Goal: Obtain resource: Obtain resource

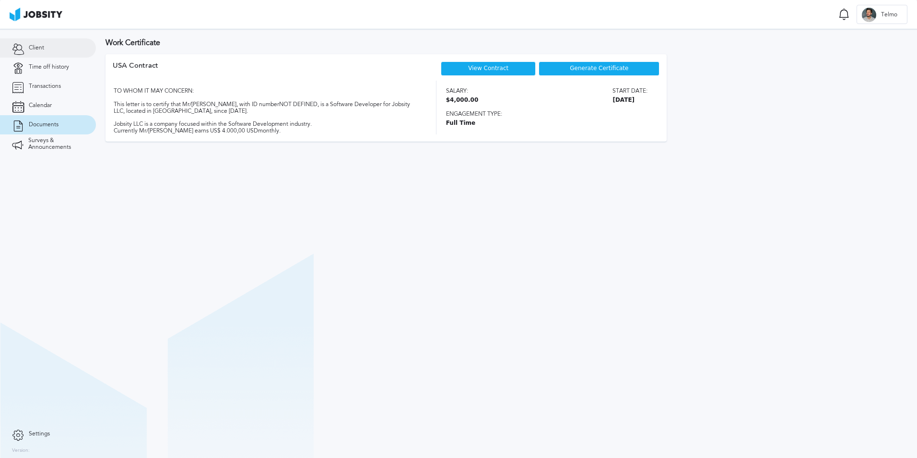
click at [47, 50] on link "Client" at bounding box center [48, 47] width 96 height 19
click at [601, 64] on div "Generate Certificate" at bounding box center [599, 68] width 121 height 14
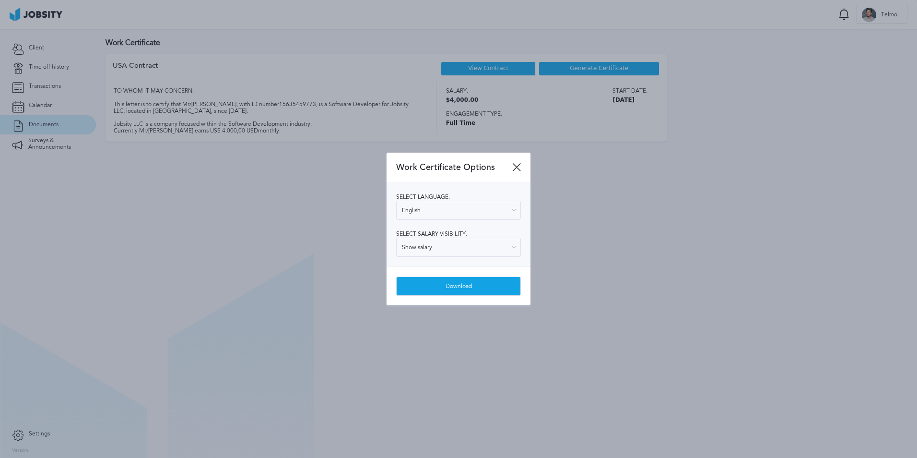
click at [472, 290] on div "Download" at bounding box center [459, 286] width 124 height 19
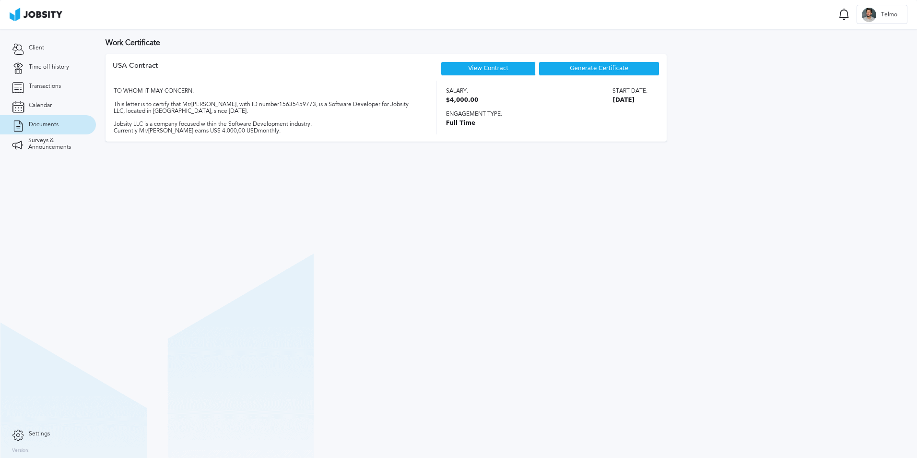
click at [569, 64] on div "Generate Certificate" at bounding box center [599, 68] width 121 height 14
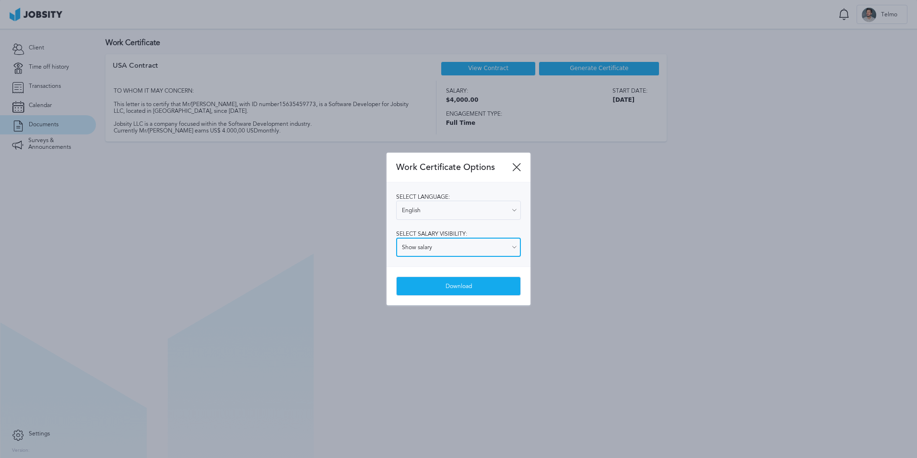
click at [471, 243] on input "Show salary" at bounding box center [458, 247] width 125 height 19
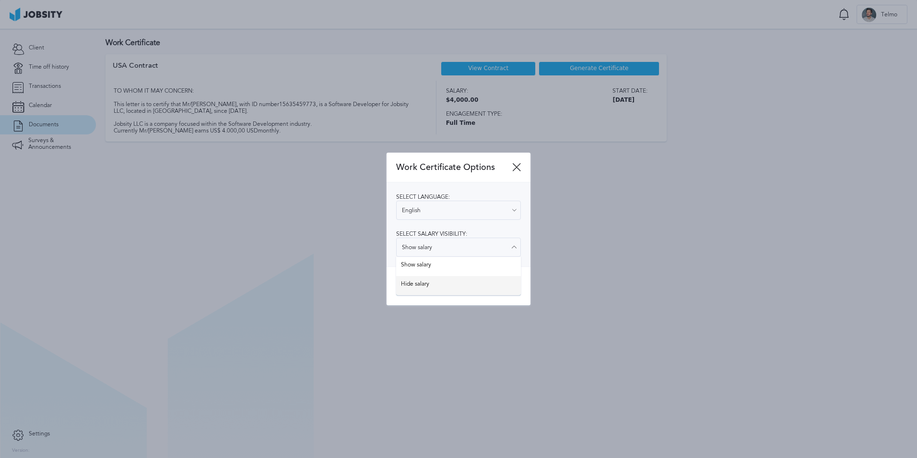
type input "Hide salary"
click at [458, 281] on div "Work Certificate Options Select language: English English Spanish Select salary…" at bounding box center [459, 229] width 144 height 153
click at [458, 281] on div "Download" at bounding box center [459, 286] width 124 height 19
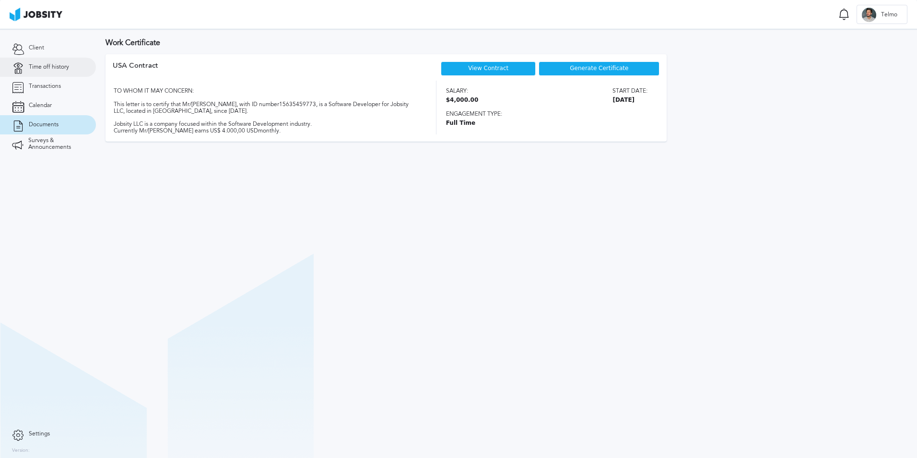
click at [41, 70] on span "Time off history" at bounding box center [49, 67] width 40 height 7
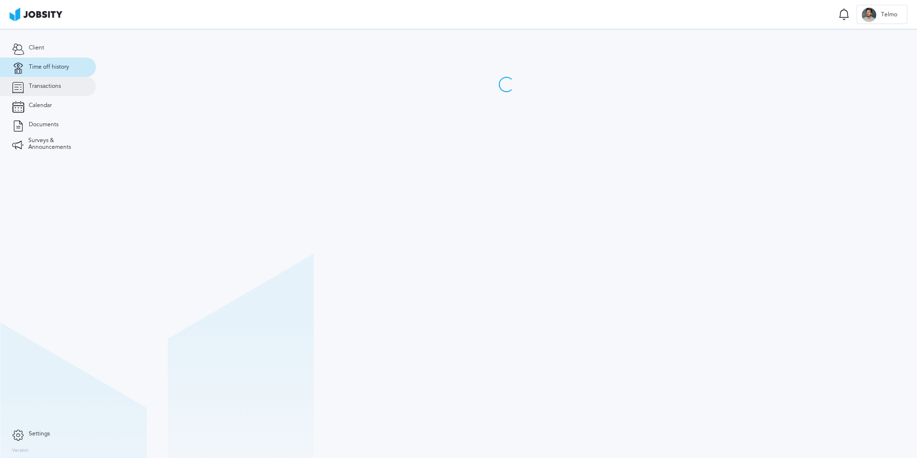
click at [42, 83] on span "Transactions" at bounding box center [45, 86] width 32 height 7
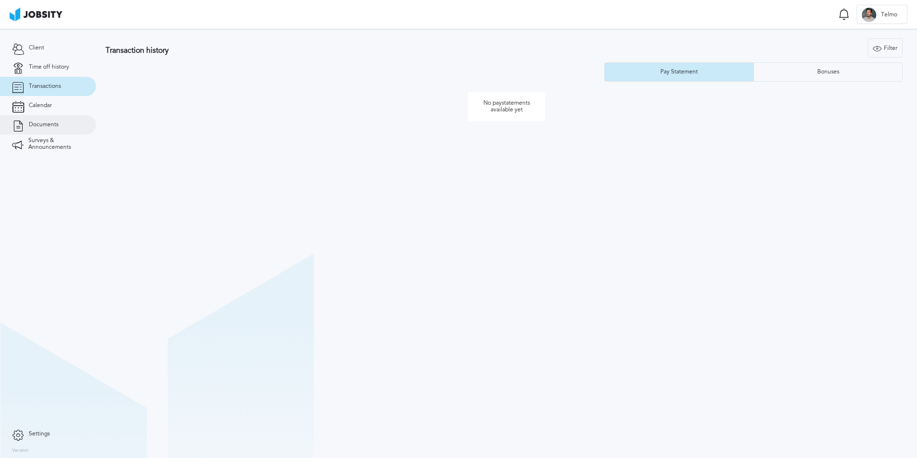
click at [54, 119] on link "Documents" at bounding box center [48, 124] width 96 height 19
